Goal: Register for event/course

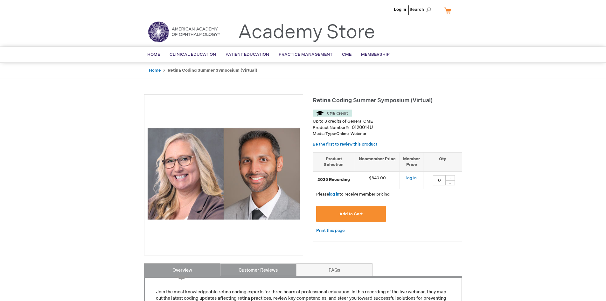
click at [261, 269] on link "Customer Reviews" at bounding box center [258, 269] width 76 height 13
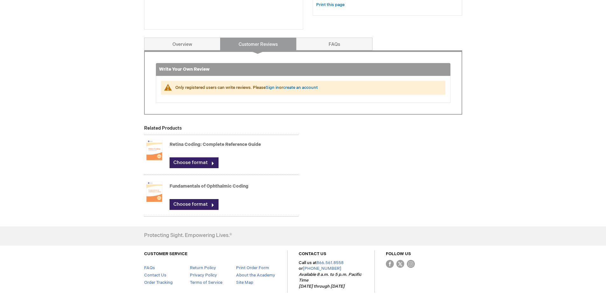
scroll to position [93, 0]
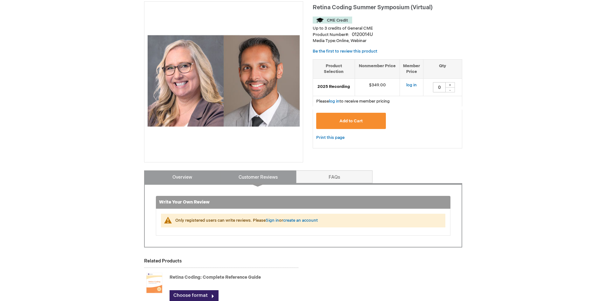
click at [196, 177] on link "Overview" at bounding box center [182, 176] width 76 height 13
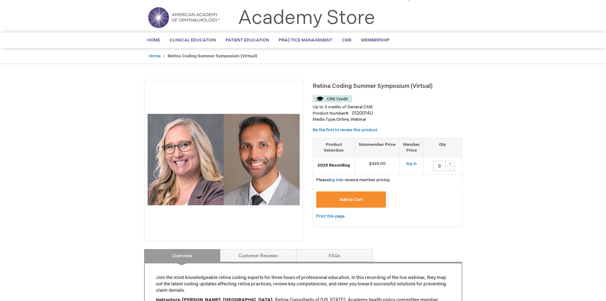
scroll to position [0, 0]
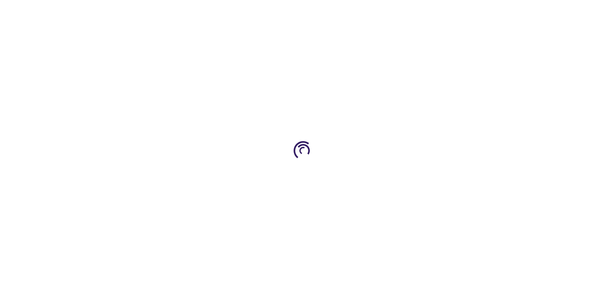
type input "0"
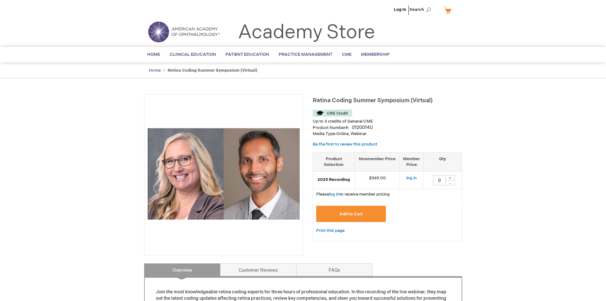
click at [153, 71] on link "Home" at bounding box center [155, 70] width 12 height 5
